Goal: Transaction & Acquisition: Book appointment/travel/reservation

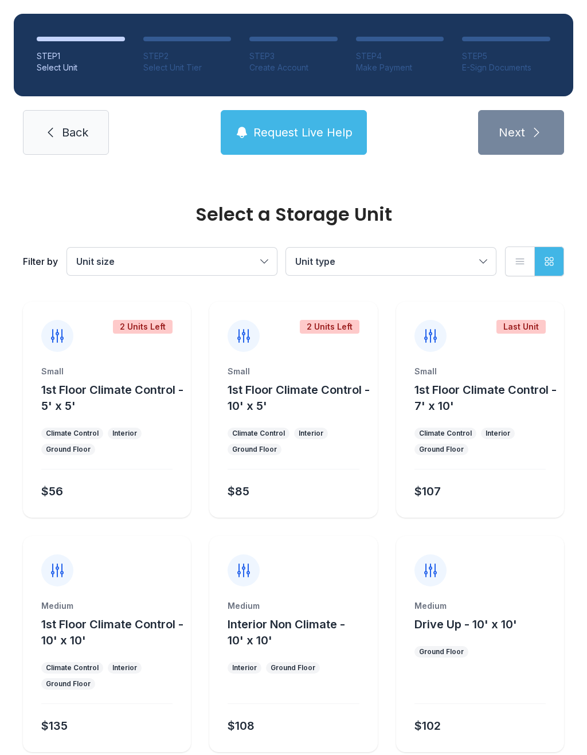
click at [254, 264] on span "Unit size" at bounding box center [166, 261] width 180 height 14
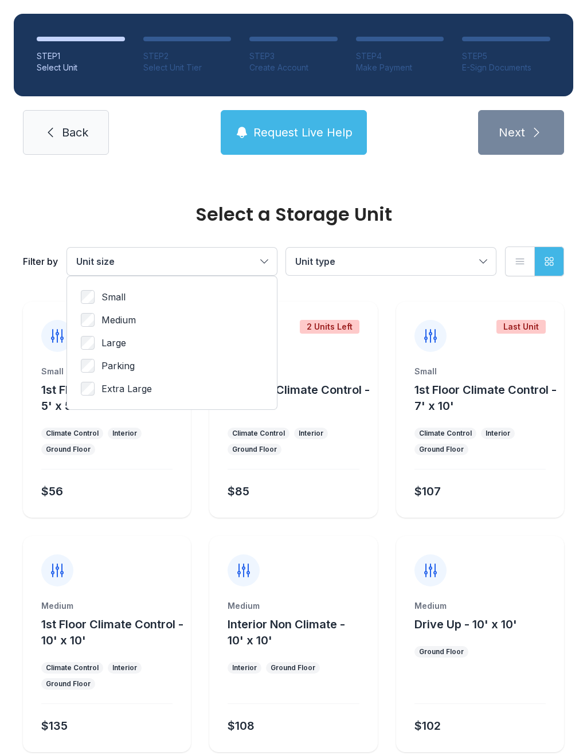
click at [162, 293] on label "Small" at bounding box center [172, 297] width 182 height 14
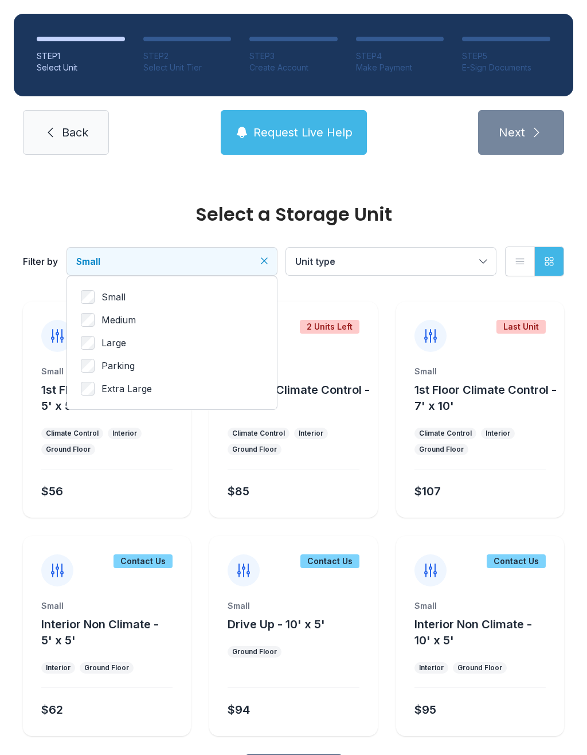
click at [494, 262] on button "Unit type" at bounding box center [391, 262] width 210 height 28
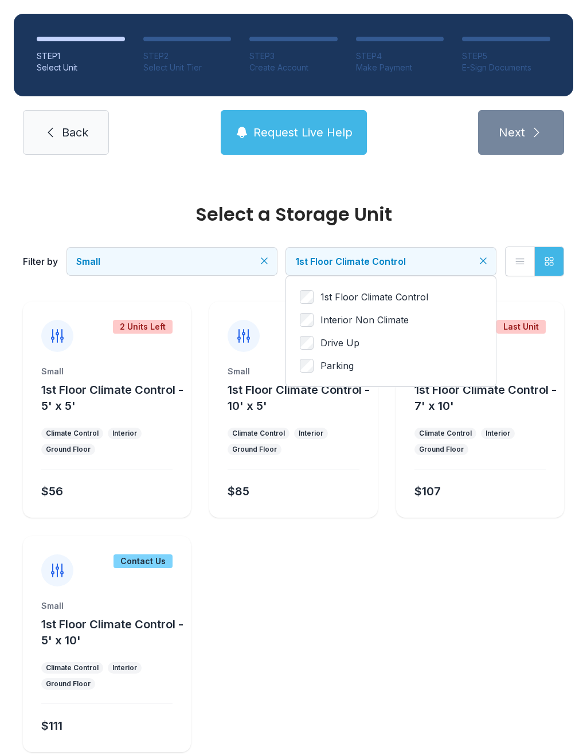
click at [493, 257] on button "1st Floor Climate Control" at bounding box center [391, 262] width 210 height 28
click at [261, 260] on icon "Clear filters" at bounding box center [263, 260] width 11 height 11
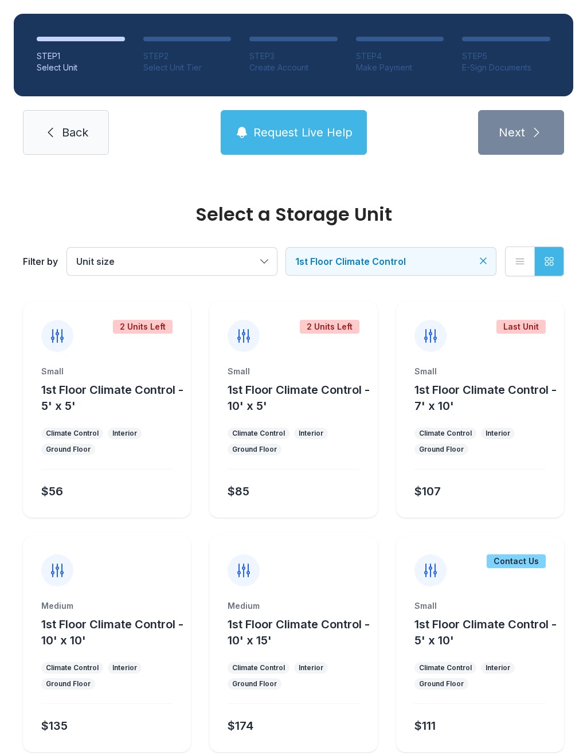
click at [325, 141] on button "Request Live Help" at bounding box center [294, 132] width 146 height 45
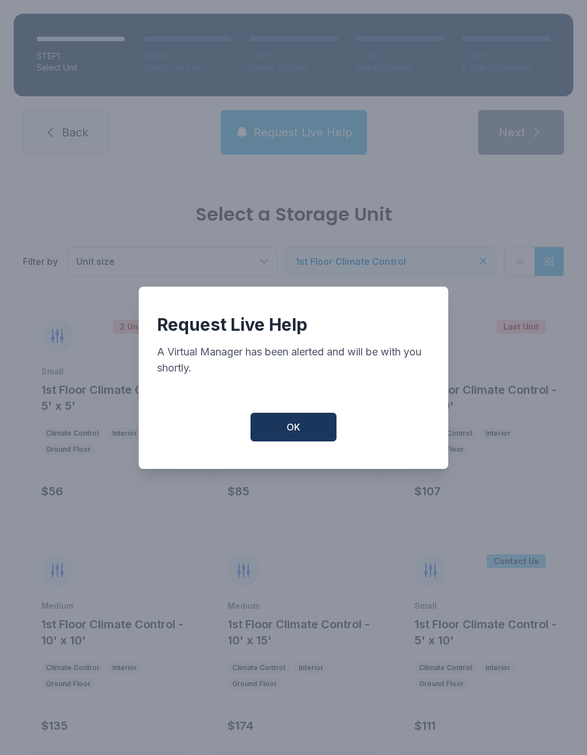
click at [307, 434] on button "OK" at bounding box center [293, 427] width 86 height 29
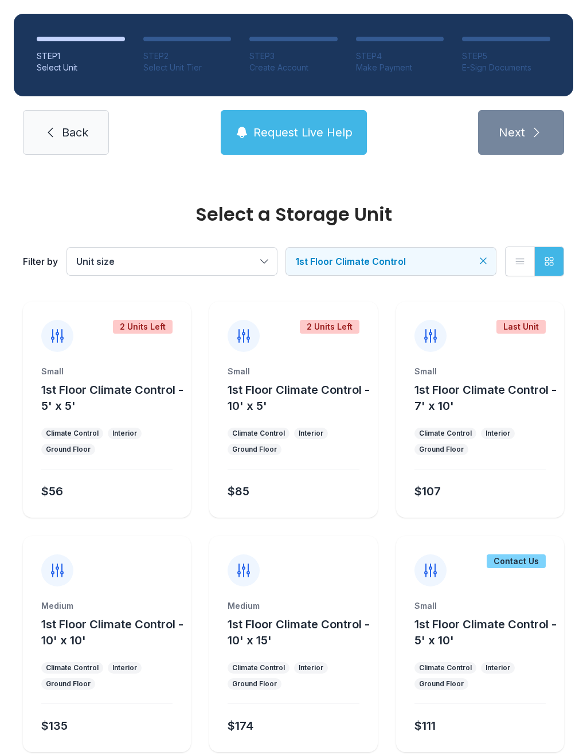
click at [315, 128] on span "Request Live Help" at bounding box center [302, 132] width 99 height 16
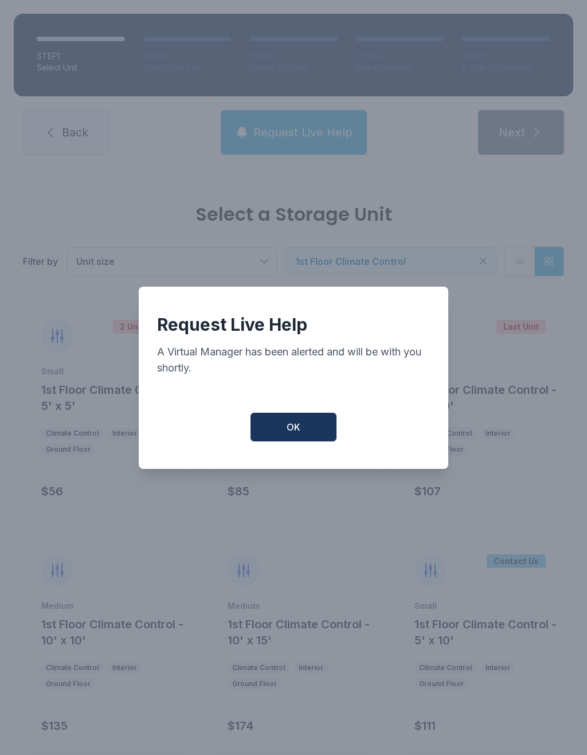
click at [291, 425] on button "OK" at bounding box center [293, 427] width 86 height 29
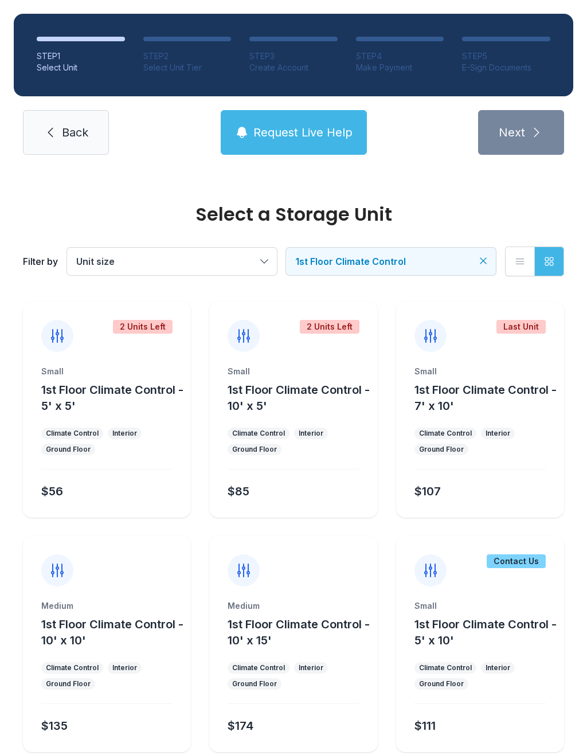
click at [154, 333] on div "2 Units Left" at bounding box center [143, 327] width 60 height 14
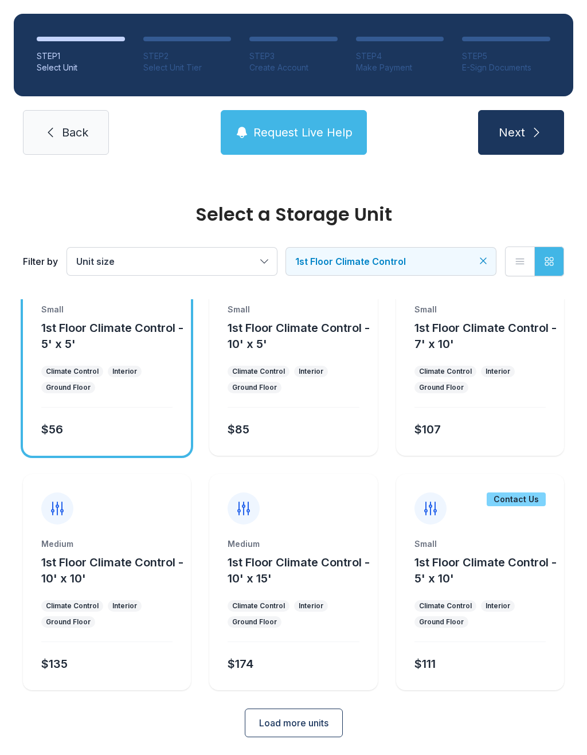
click at [300, 735] on button "Load more units" at bounding box center [294, 722] width 98 height 29
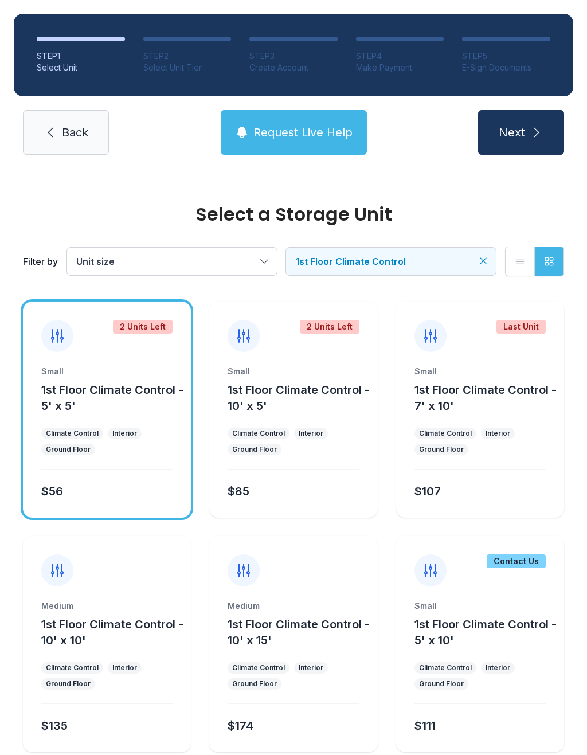
scroll to position [-3, 0]
click at [69, 139] on span "Back" at bounding box center [75, 132] width 26 height 16
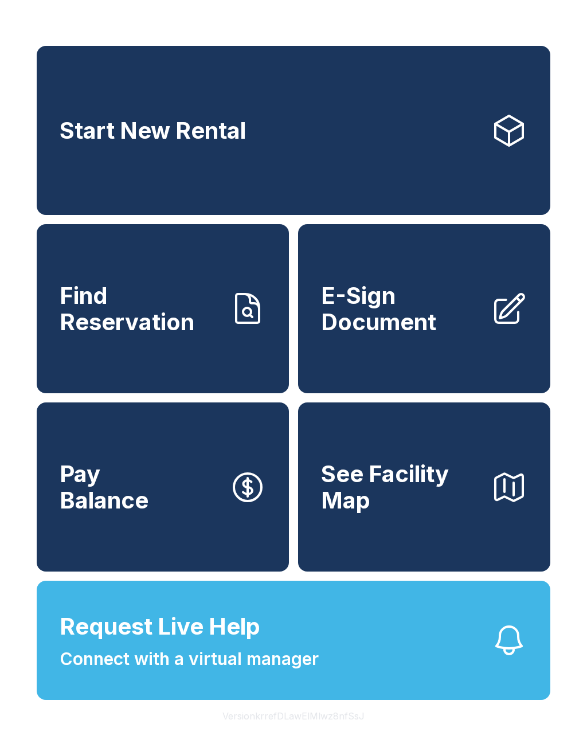
click at [151, 350] on link "Find Reservation" at bounding box center [163, 308] width 252 height 169
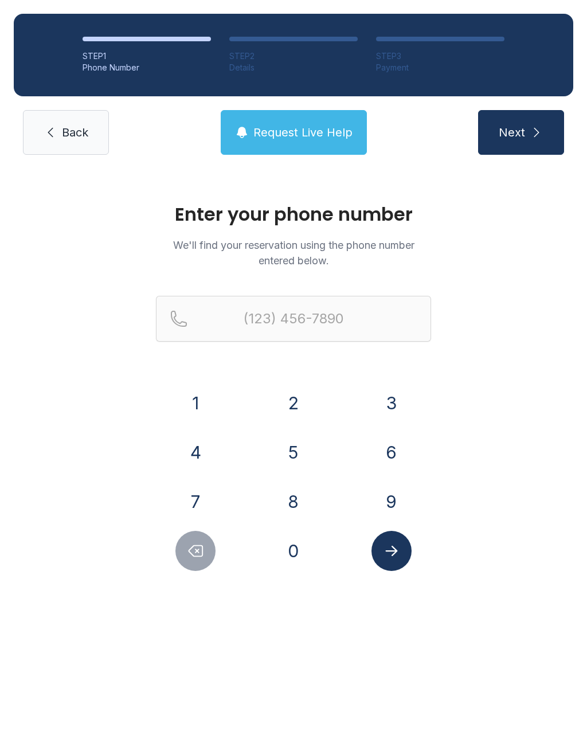
click at [399, 441] on button "6" at bounding box center [391, 452] width 40 height 40
click at [312, 448] on button "5" at bounding box center [293, 452] width 40 height 40
click at [197, 397] on button "1" at bounding box center [195, 403] width 40 height 40
click at [401, 393] on button "3" at bounding box center [391, 403] width 40 height 40
click at [299, 537] on button "0" at bounding box center [293, 551] width 40 height 40
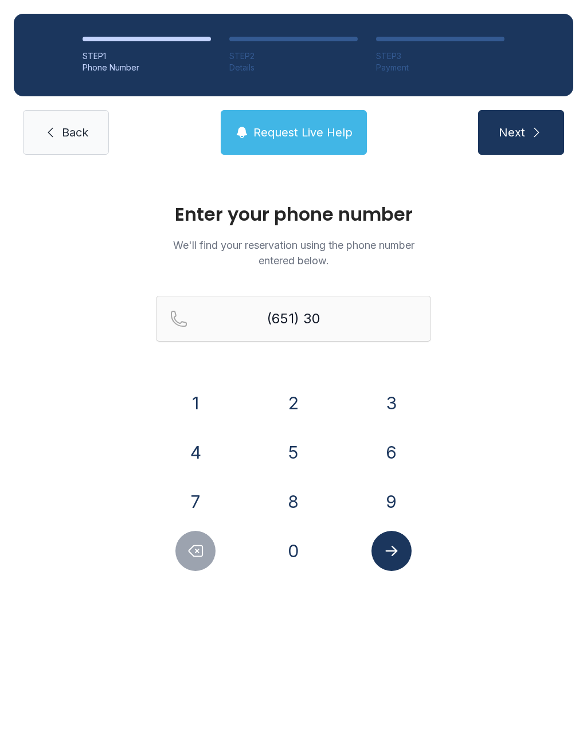
click at [299, 536] on button "0" at bounding box center [293, 551] width 40 height 40
click at [296, 559] on button "0" at bounding box center [293, 551] width 40 height 40
click at [295, 558] on button "0" at bounding box center [293, 551] width 40 height 40
click at [390, 449] on button "6" at bounding box center [391, 452] width 40 height 40
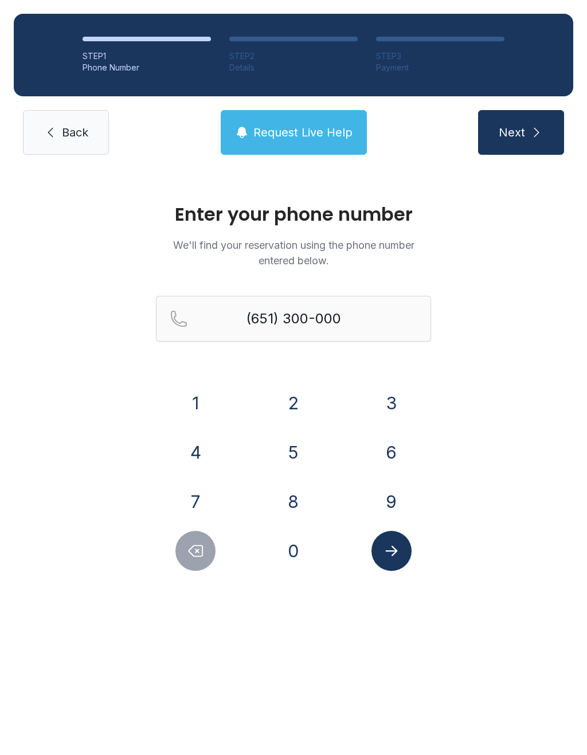
type input "[PHONE_NUMBER]"
click at [385, 547] on icon "Submit lookup form" at bounding box center [391, 550] width 17 height 17
